Goal: Information Seeking & Learning: Find specific fact

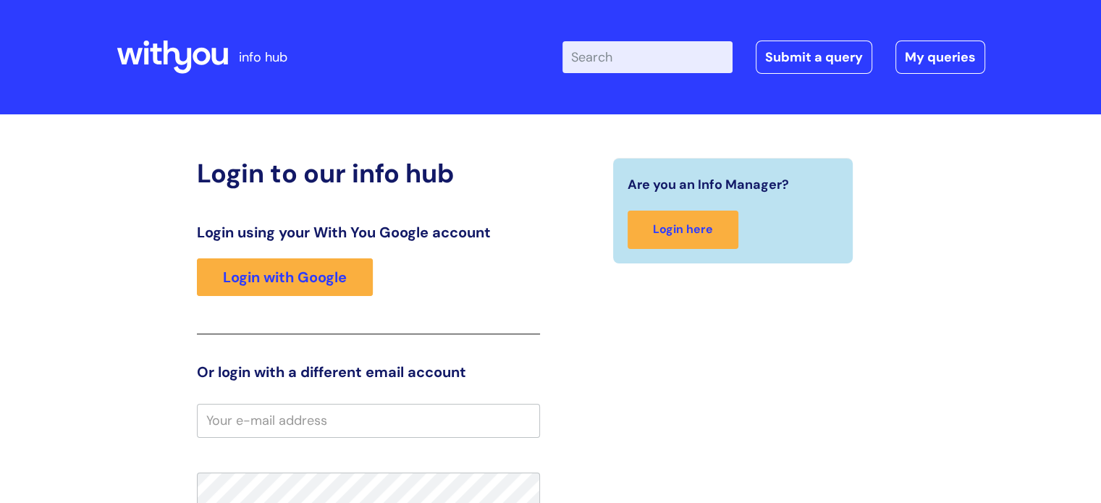
click at [609, 62] on input "Enter your search term here..." at bounding box center [647, 57] width 170 height 32
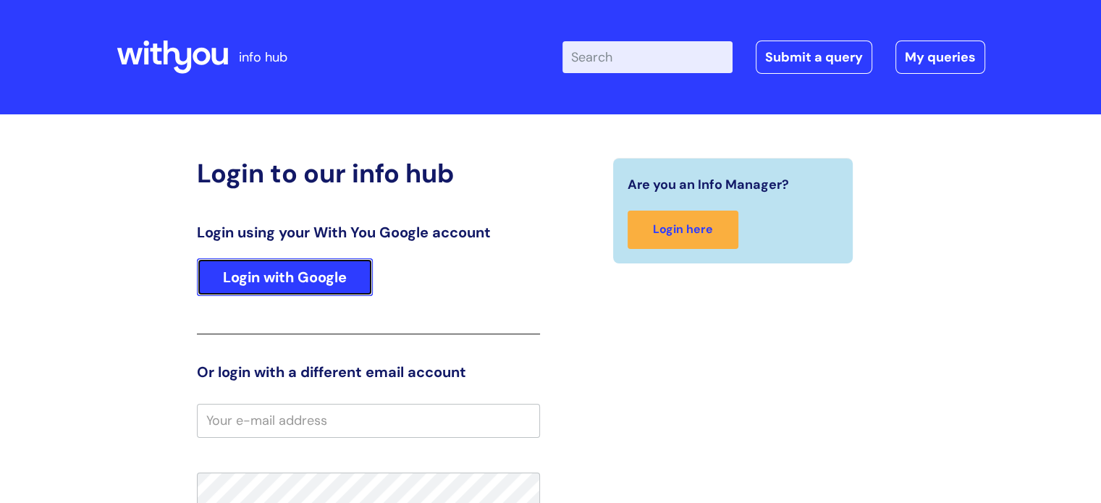
click at [281, 289] on link "Login with Google" at bounding box center [285, 277] width 176 height 38
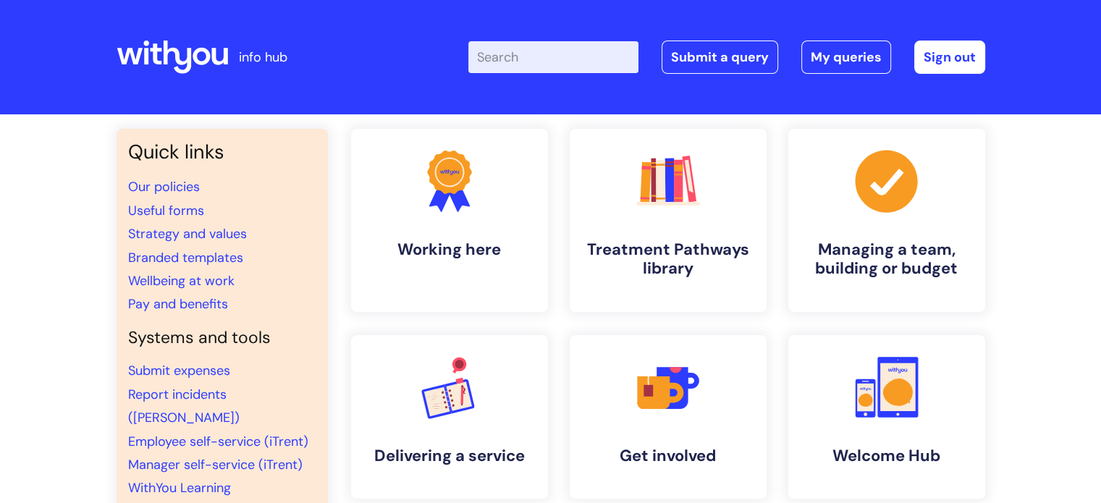
click at [526, 53] on input "Enter your search term here..." at bounding box center [553, 57] width 170 height 32
type input "IT support"
click button "Search" at bounding box center [0, 0] width 0 height 0
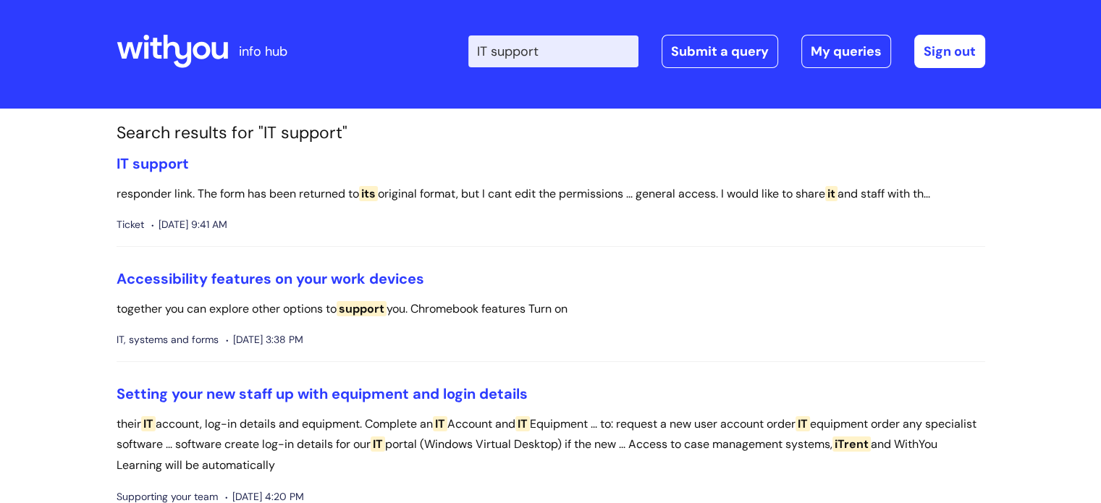
scroll to position [7, 0]
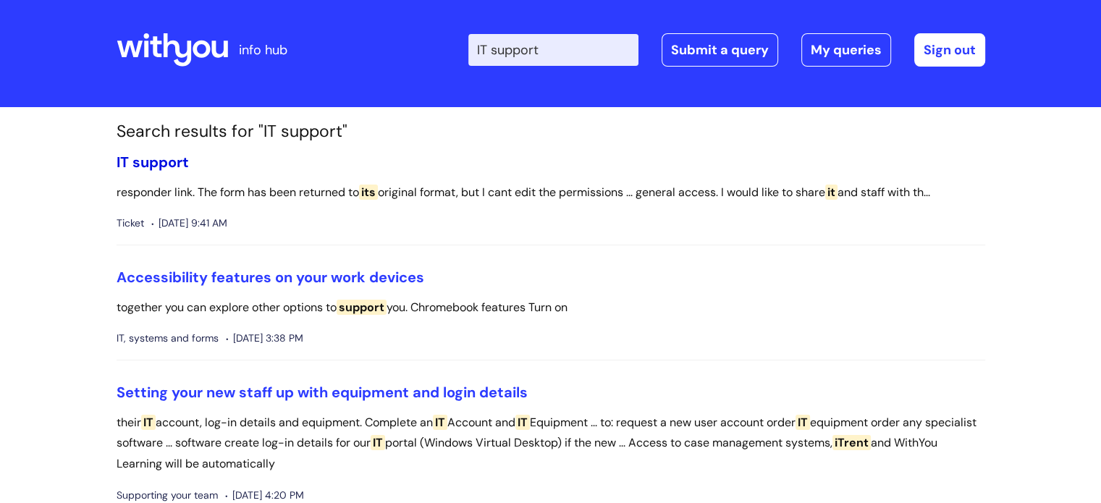
click at [153, 156] on span "support" at bounding box center [160, 162] width 56 height 19
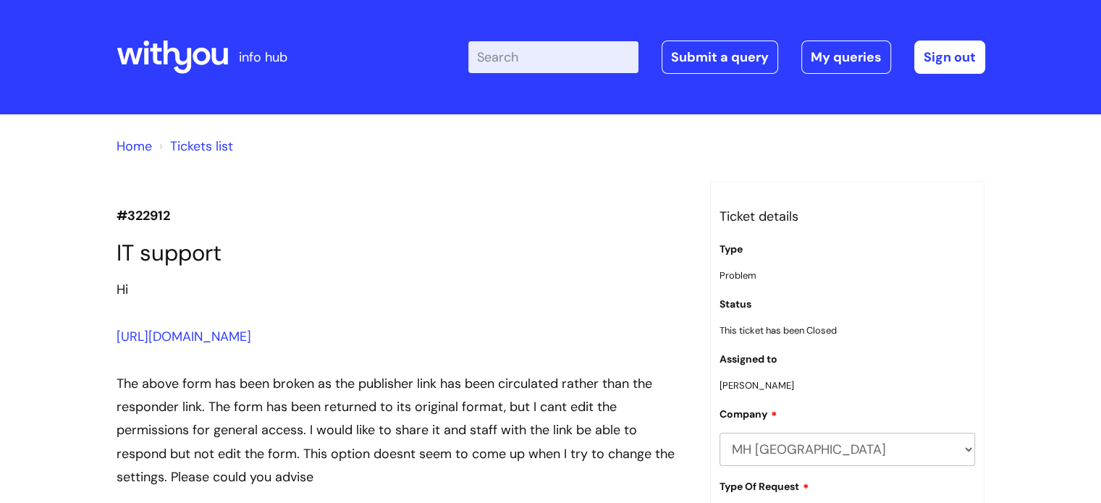
click at [142, 148] on link "Home" at bounding box center [134, 146] width 35 height 17
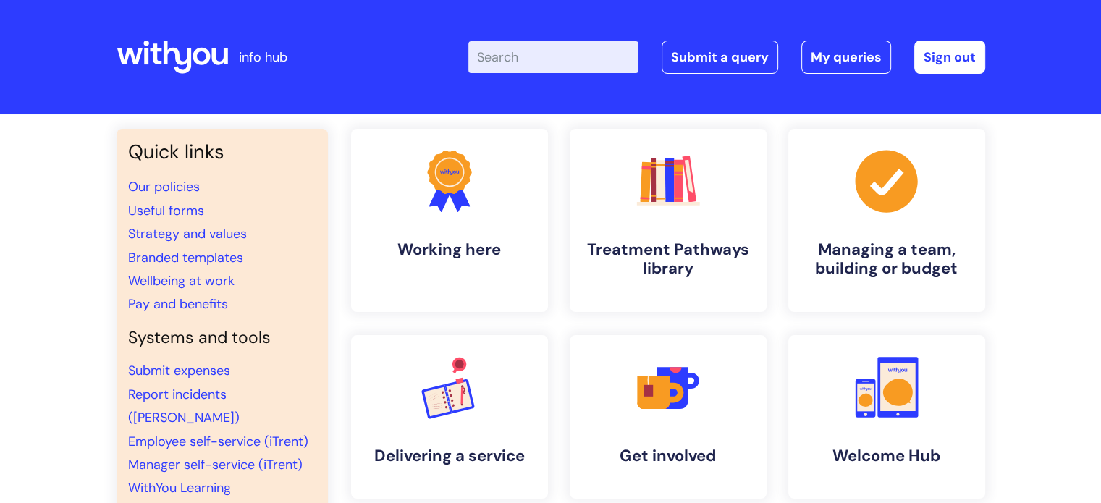
click at [531, 54] on input "Enter your search term here..." at bounding box center [553, 57] width 170 height 32
type input "IT"
click button "Search" at bounding box center [0, 0] width 0 height 0
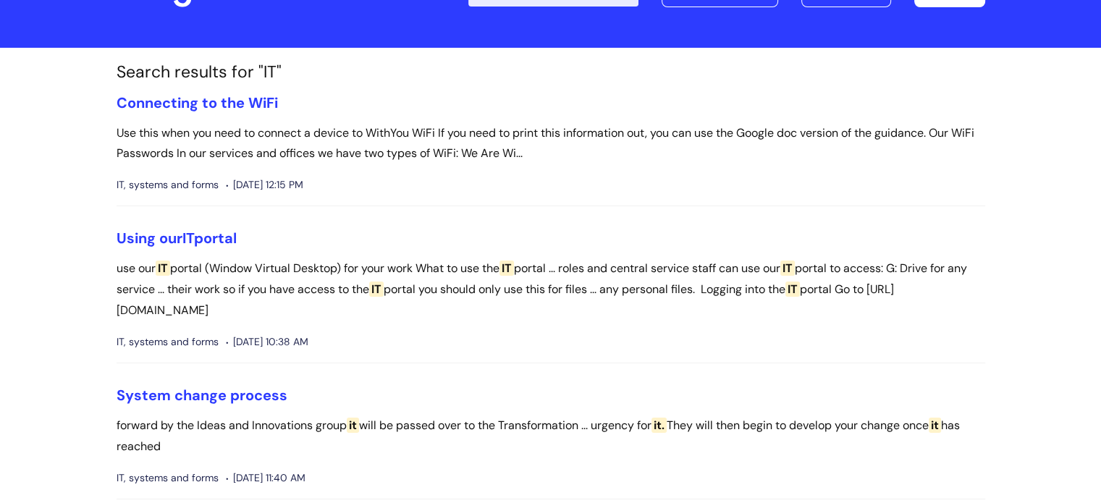
scroll to position [69, 0]
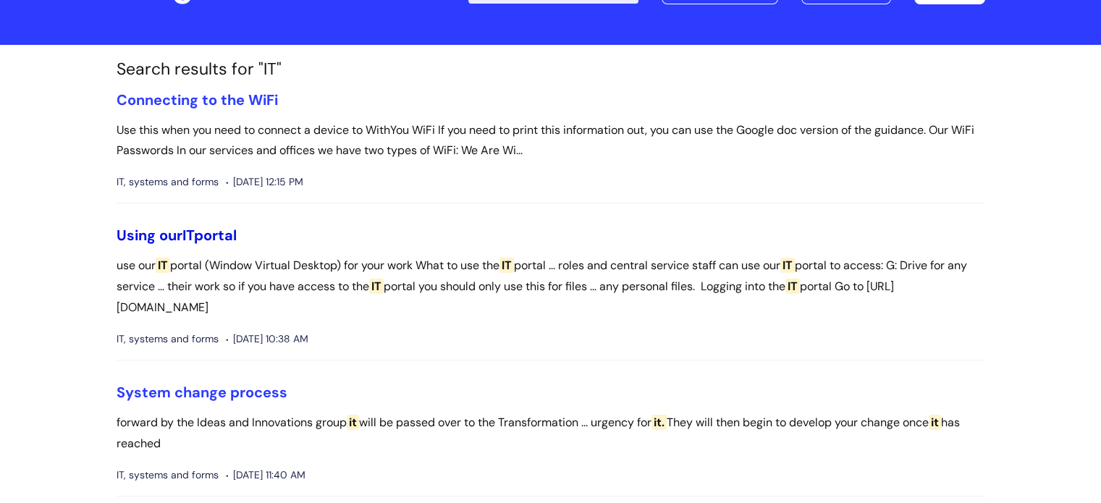
click at [199, 234] on link "Using our IT portal" at bounding box center [177, 235] width 120 height 19
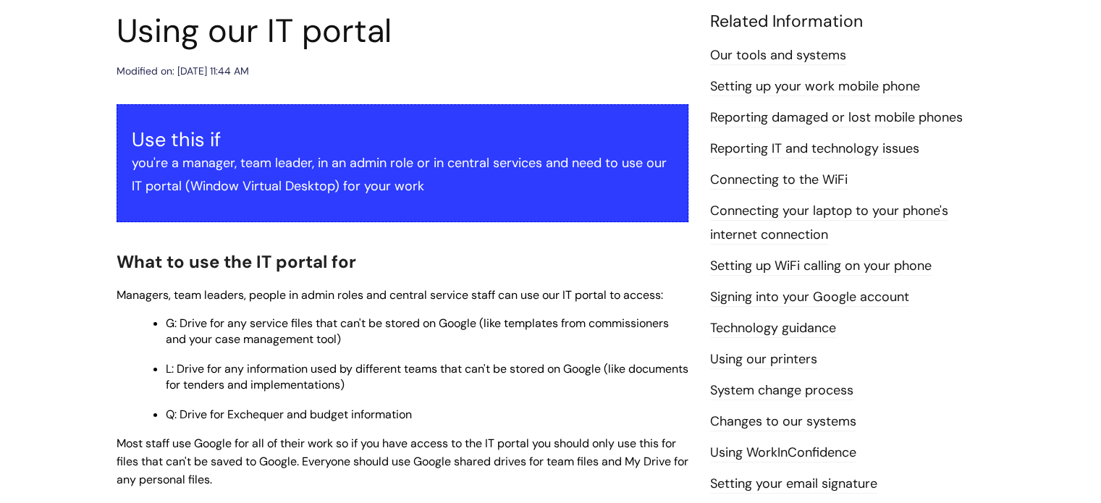
scroll to position [170, 0]
click at [833, 151] on link "Reporting IT and technology issues" at bounding box center [814, 148] width 209 height 19
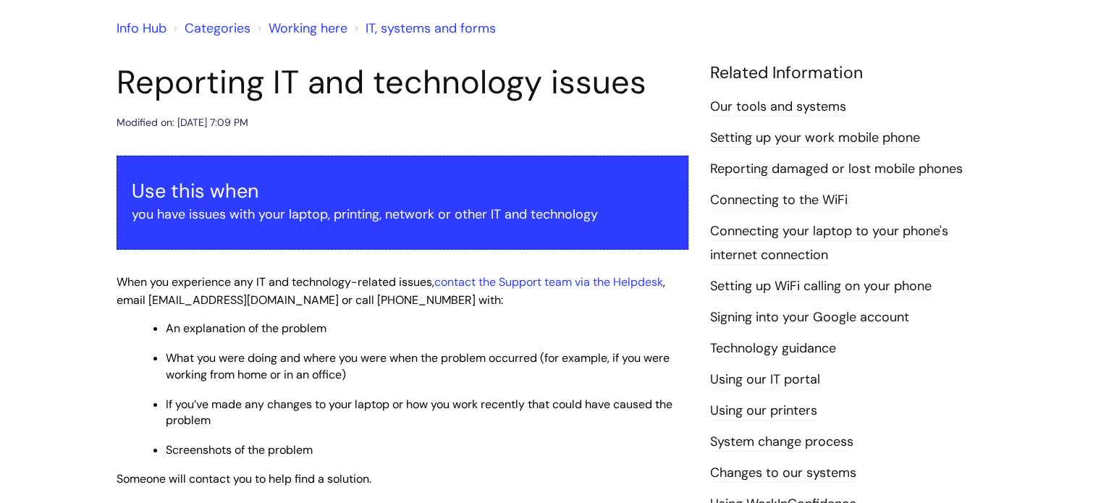
scroll to position [119, 0]
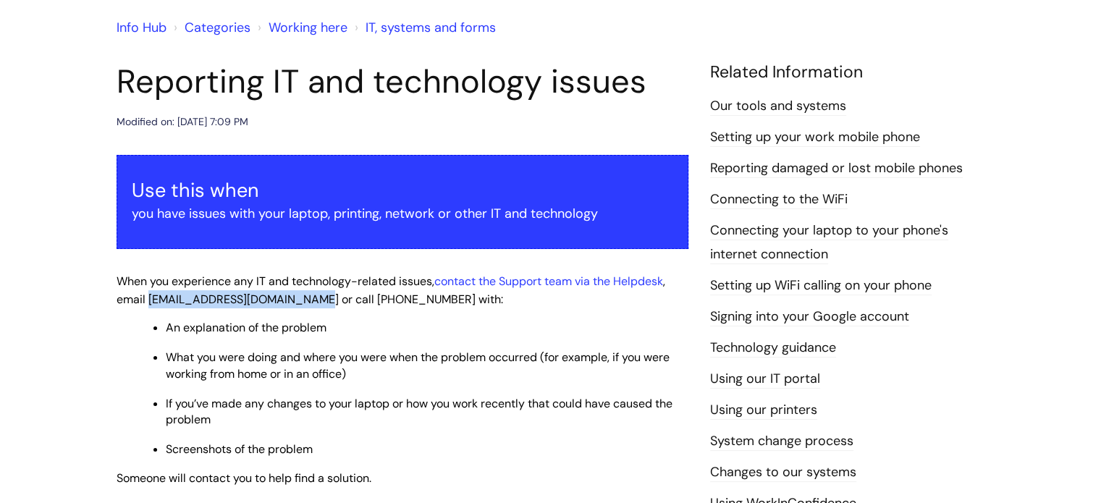
drag, startPoint x: 308, startPoint y: 303, endPoint x: 149, endPoint y: 307, distance: 158.6
click at [149, 307] on p "When you experience any IT and technology-related issues, contact the Support t…" at bounding box center [403, 290] width 572 height 36
copy span "support@wearewithyou.org.uk"
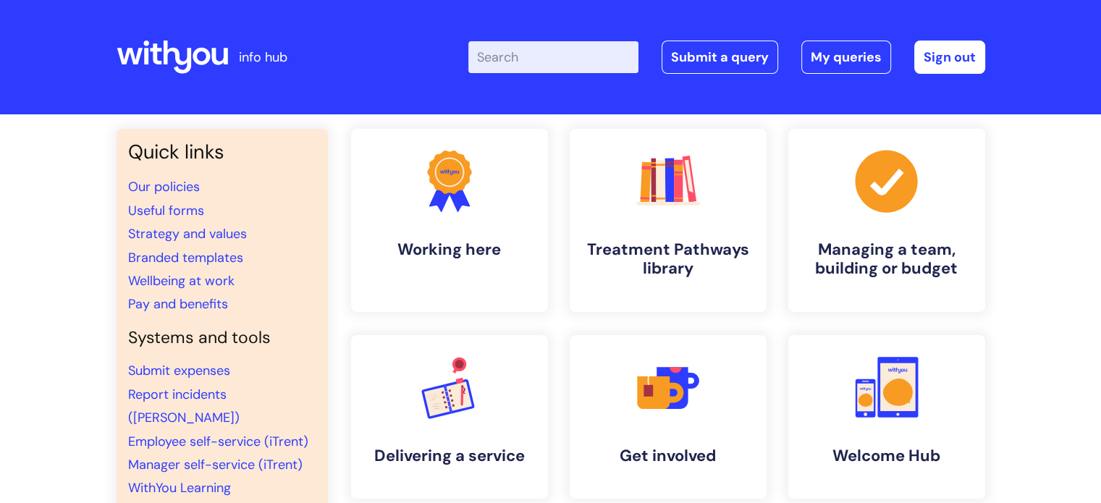
click at [512, 63] on input "Enter your search term here..." at bounding box center [553, 57] width 170 height 32
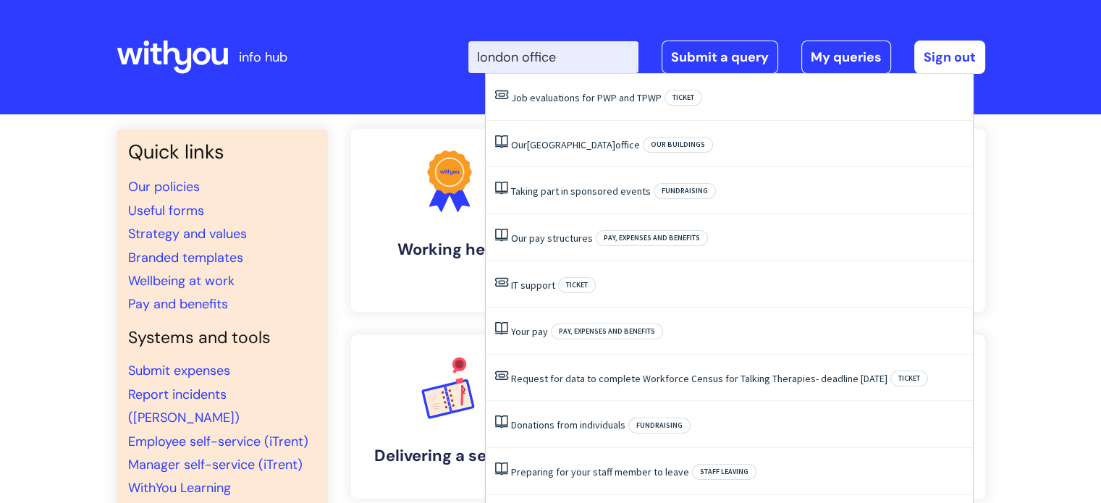
type input "london office"
click button "Search" at bounding box center [0, 0] width 0 height 0
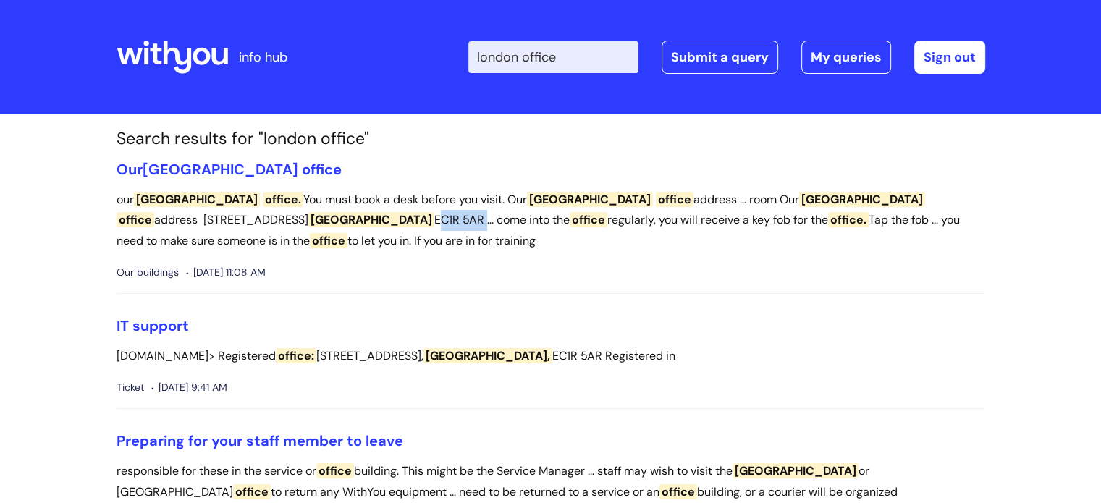
drag, startPoint x: 218, startPoint y: 221, endPoint x: 165, endPoint y: 222, distance: 52.9
click at [165, 222] on p "our London office. You must book a desk before you visit. Our London office add…" at bounding box center [551, 221] width 869 height 62
copy p "EC1R 5AR"
drag, startPoint x: 799, startPoint y: 196, endPoint x: 907, endPoint y: 196, distance: 107.9
click at [907, 196] on p "our London office. You must book a desk before you visit. Our London office add…" at bounding box center [551, 221] width 869 height 62
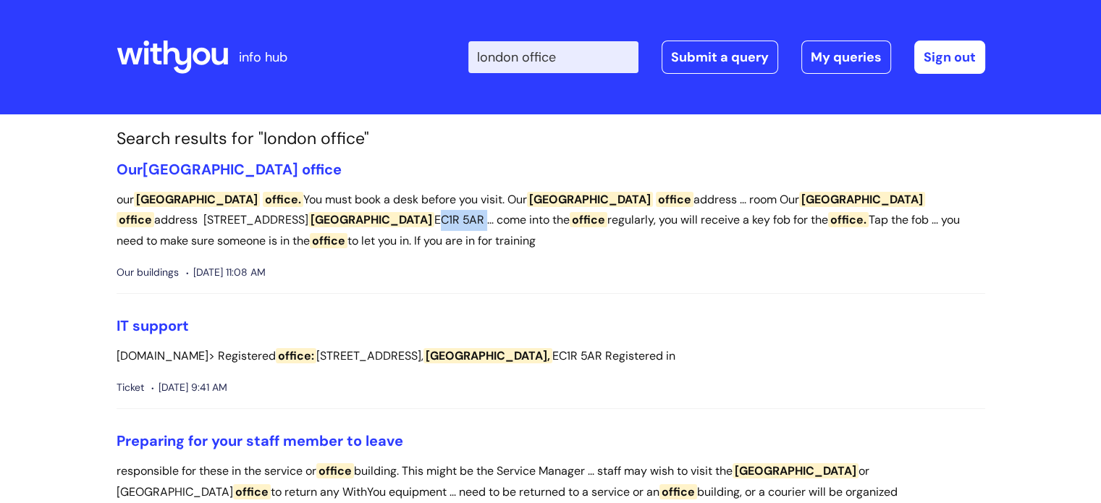
copy p "79 Clerkenwell Road"
drag, startPoint x: 911, startPoint y: 199, endPoint x: 966, endPoint y: 199, distance: 55.0
click at [966, 199] on p "our London office. You must book a desk before you visit. Our London office add…" at bounding box center [551, 221] width 869 height 62
copy p "Farringdon"
drag, startPoint x: 159, startPoint y: 222, endPoint x: 117, endPoint y: 224, distance: 42.7
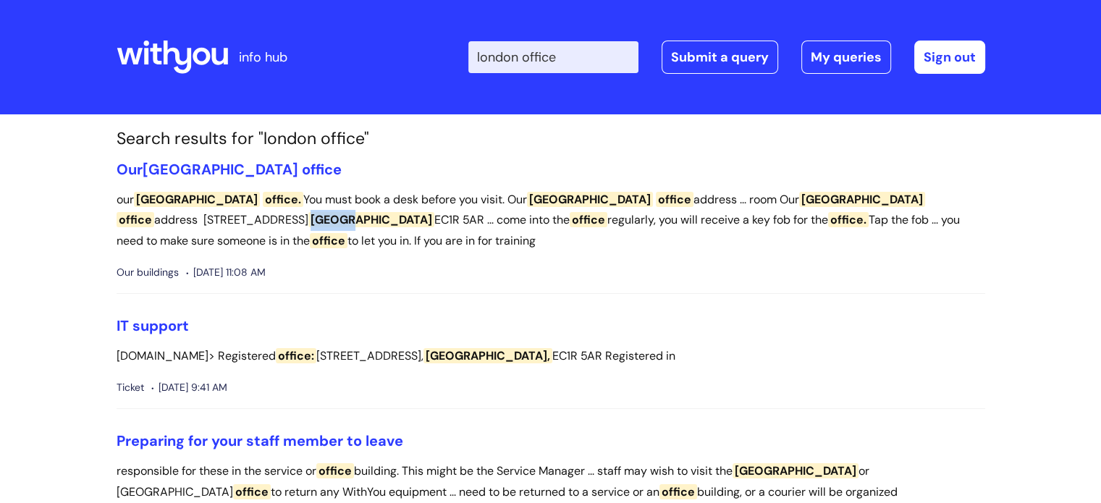
click at [308, 224] on span "London" at bounding box center [371, 219] width 126 height 15
copy span "London"
drag, startPoint x: 215, startPoint y: 219, endPoint x: 166, endPoint y: 222, distance: 48.5
click at [166, 222] on p "our London office. You must book a desk before you visit. Our London office add…" at bounding box center [551, 221] width 869 height 62
copy p "EC1R 5AR"
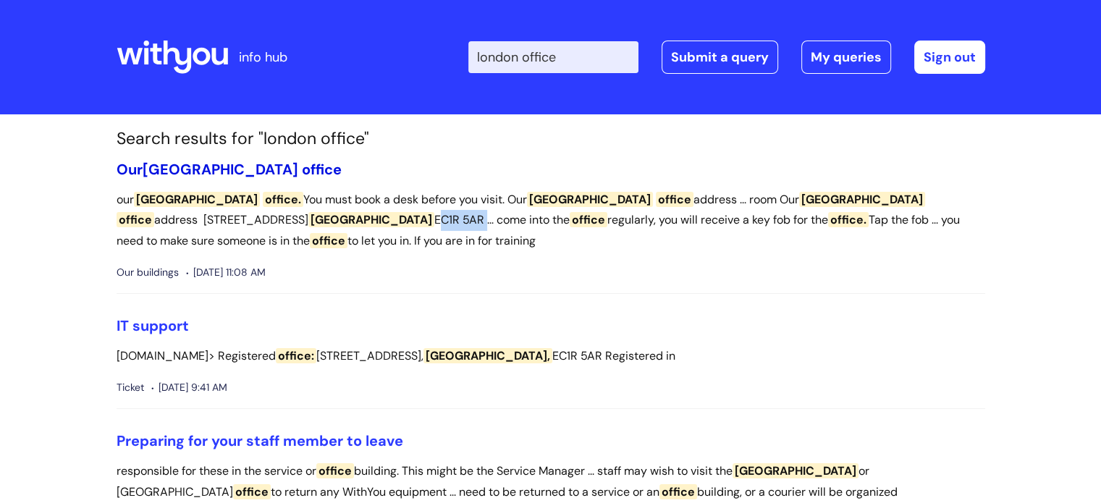
click at [193, 169] on span "London" at bounding box center [221, 169] width 156 height 19
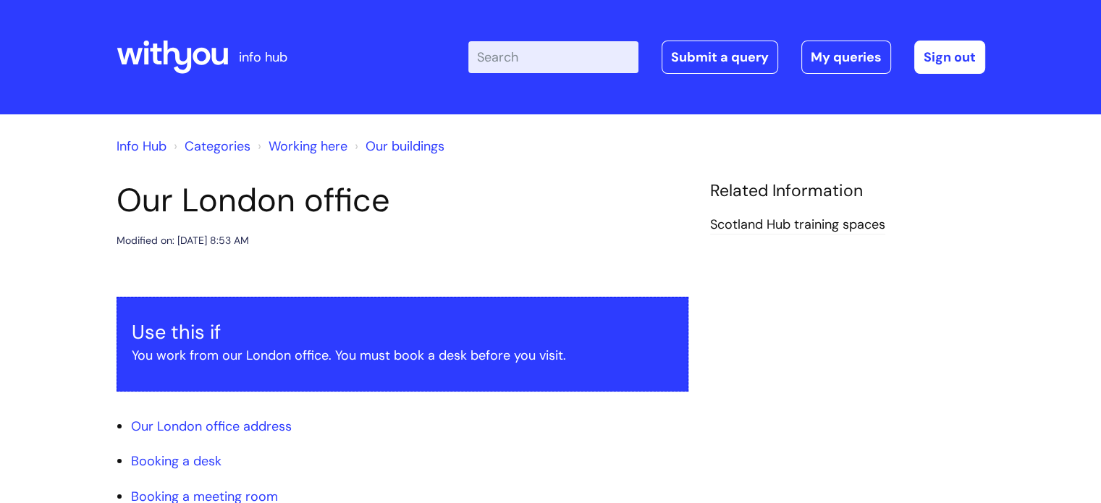
click at [534, 59] on input "Enter your search term here..." at bounding box center [553, 57] width 170 height 32
type input "which cost center am i"
click button "Search" at bounding box center [0, 0] width 0 height 0
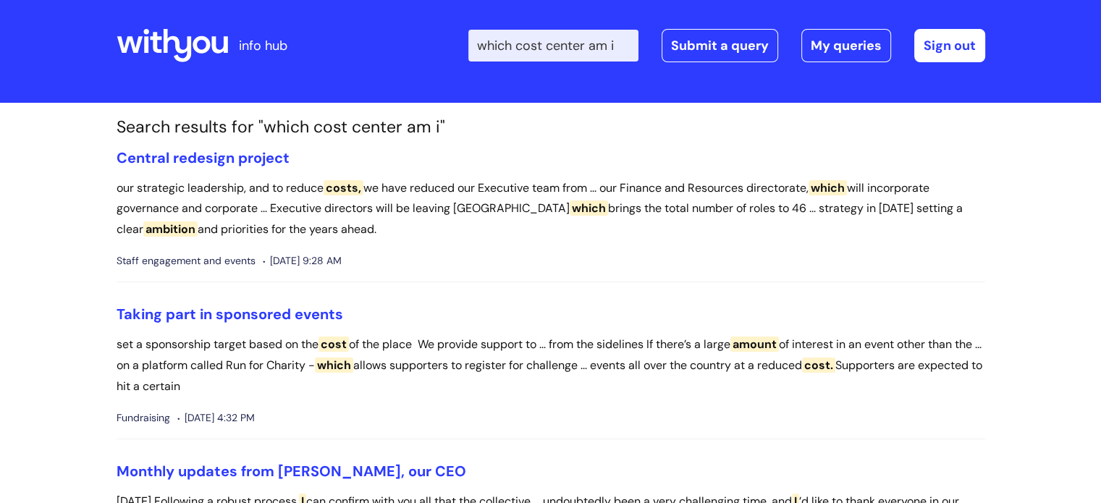
click at [605, 61] on input "which cost center am i" at bounding box center [553, 46] width 170 height 32
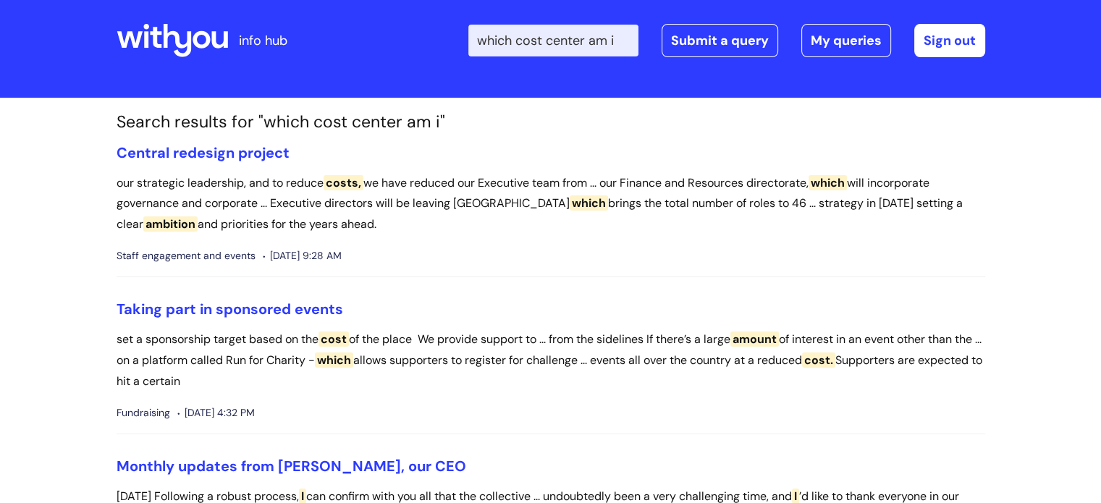
click at [594, 46] on input "which cost center am i" at bounding box center [553, 41] width 170 height 32
